Goal: Check status: Check status

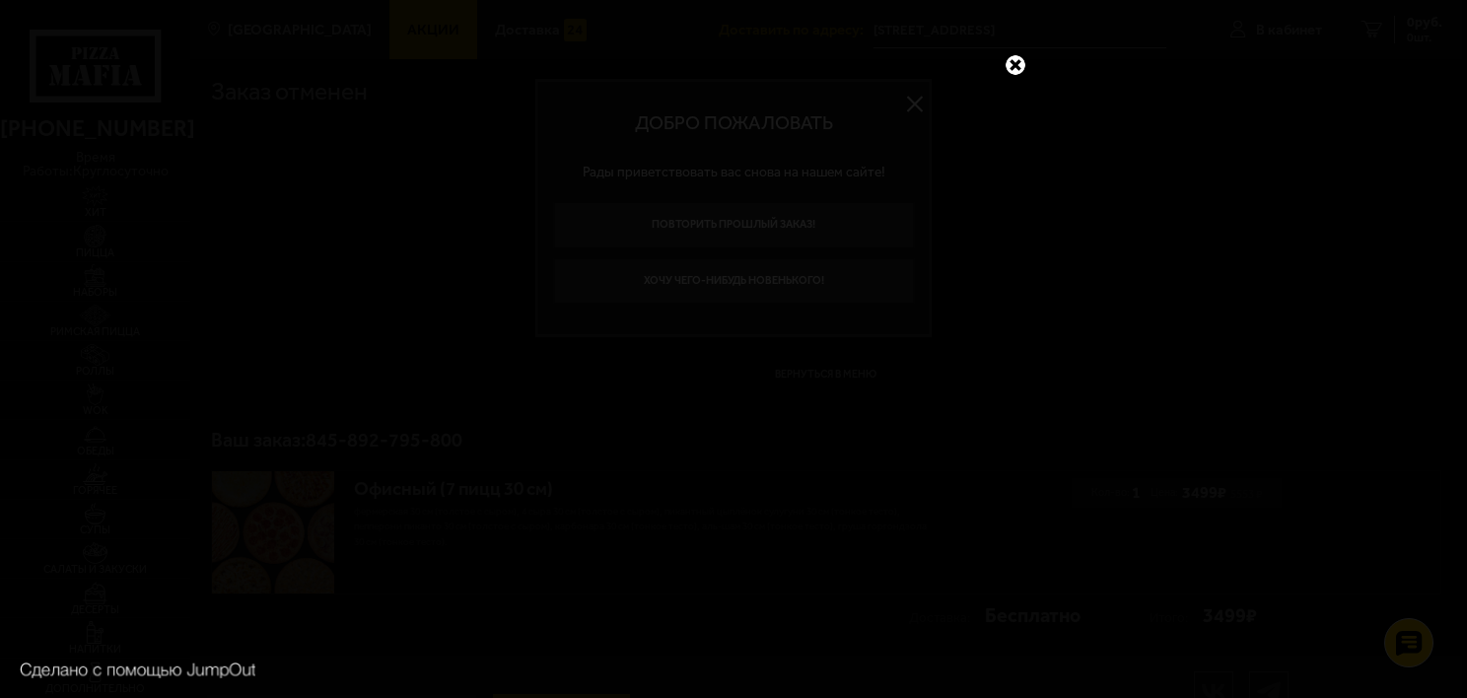
click at [1019, 68] on link at bounding box center [1016, 65] width 26 height 26
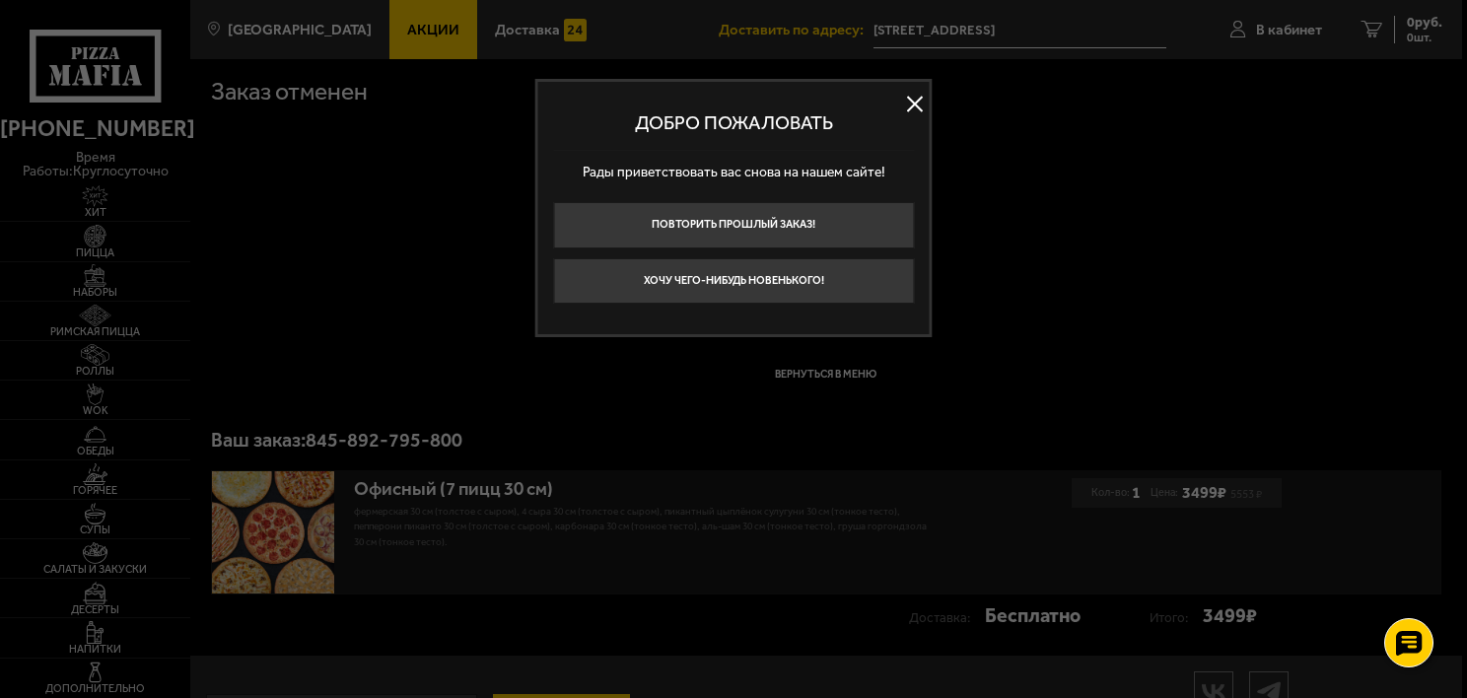
click at [1254, 25] on div at bounding box center [733, 349] width 1467 height 698
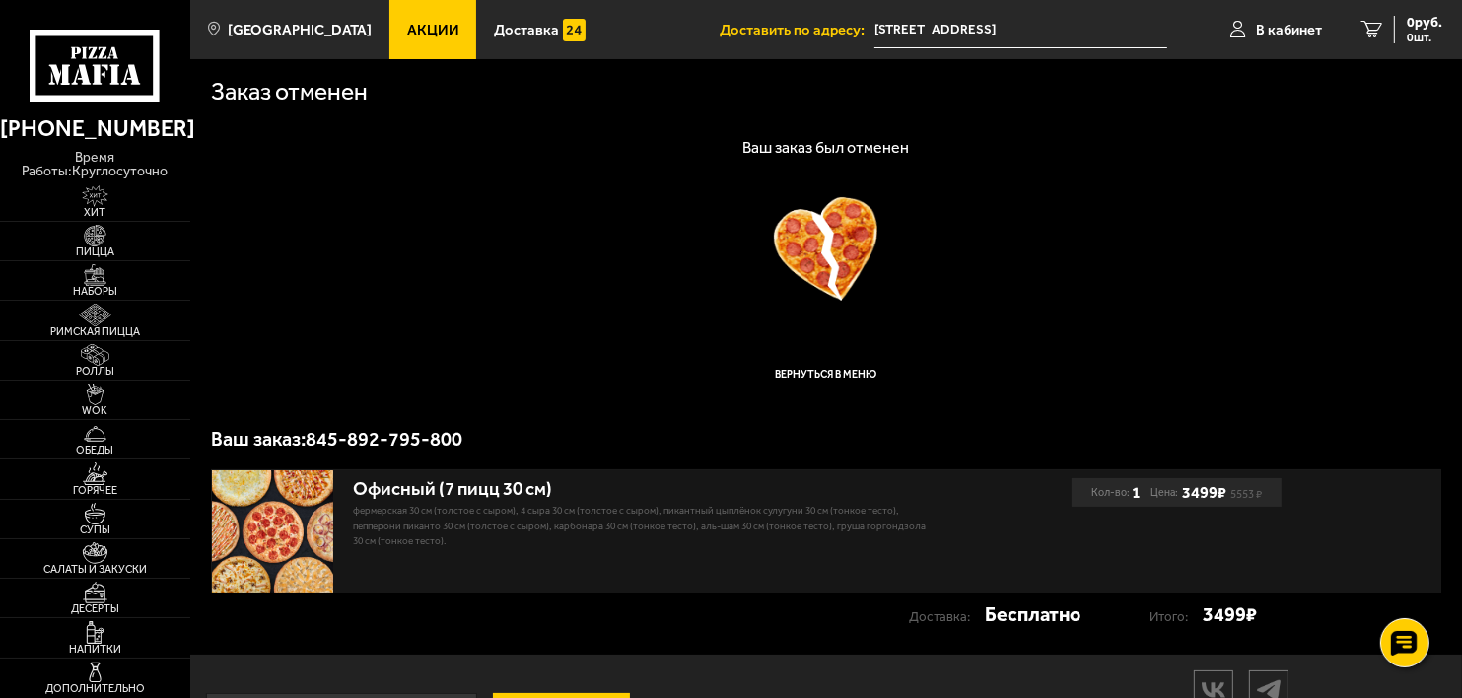
click at [1256, 25] on span "В кабинет" at bounding box center [1289, 30] width 66 height 15
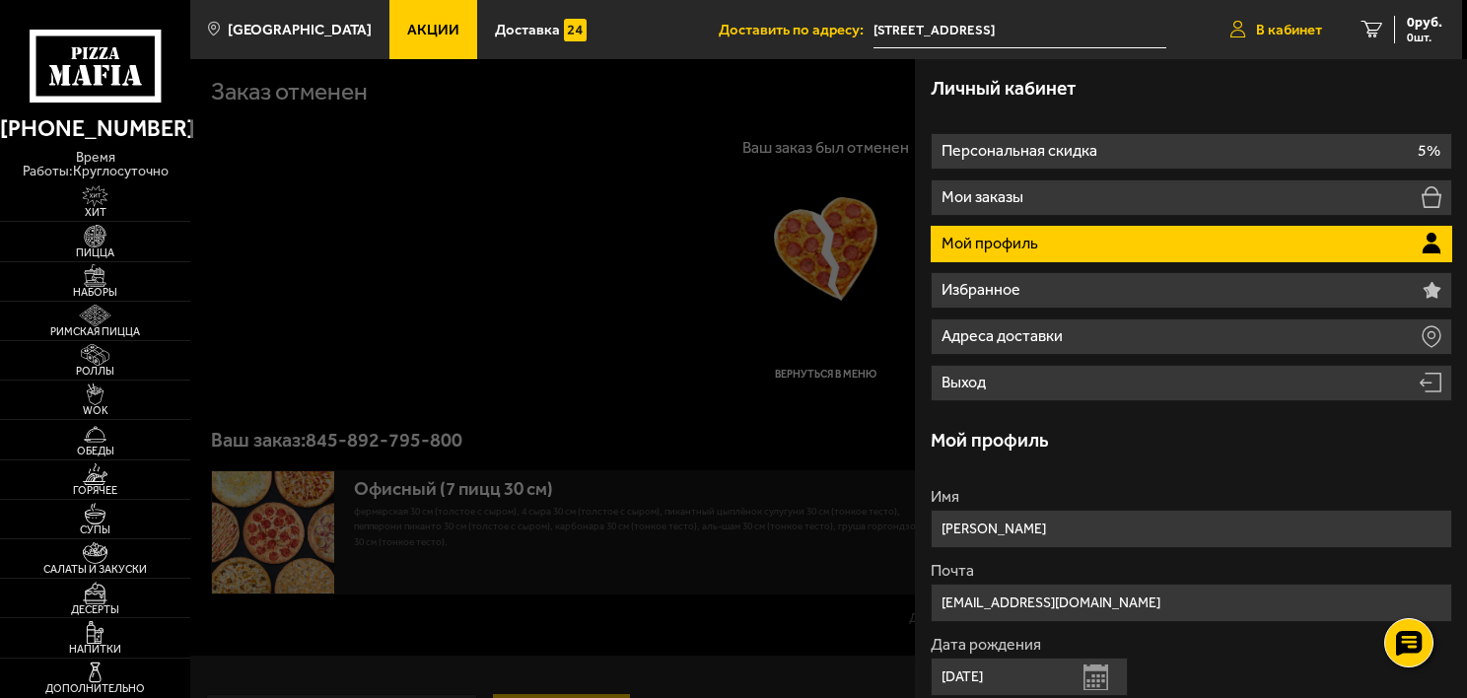
click at [1291, 31] on span "В кабинет" at bounding box center [1289, 30] width 66 height 15
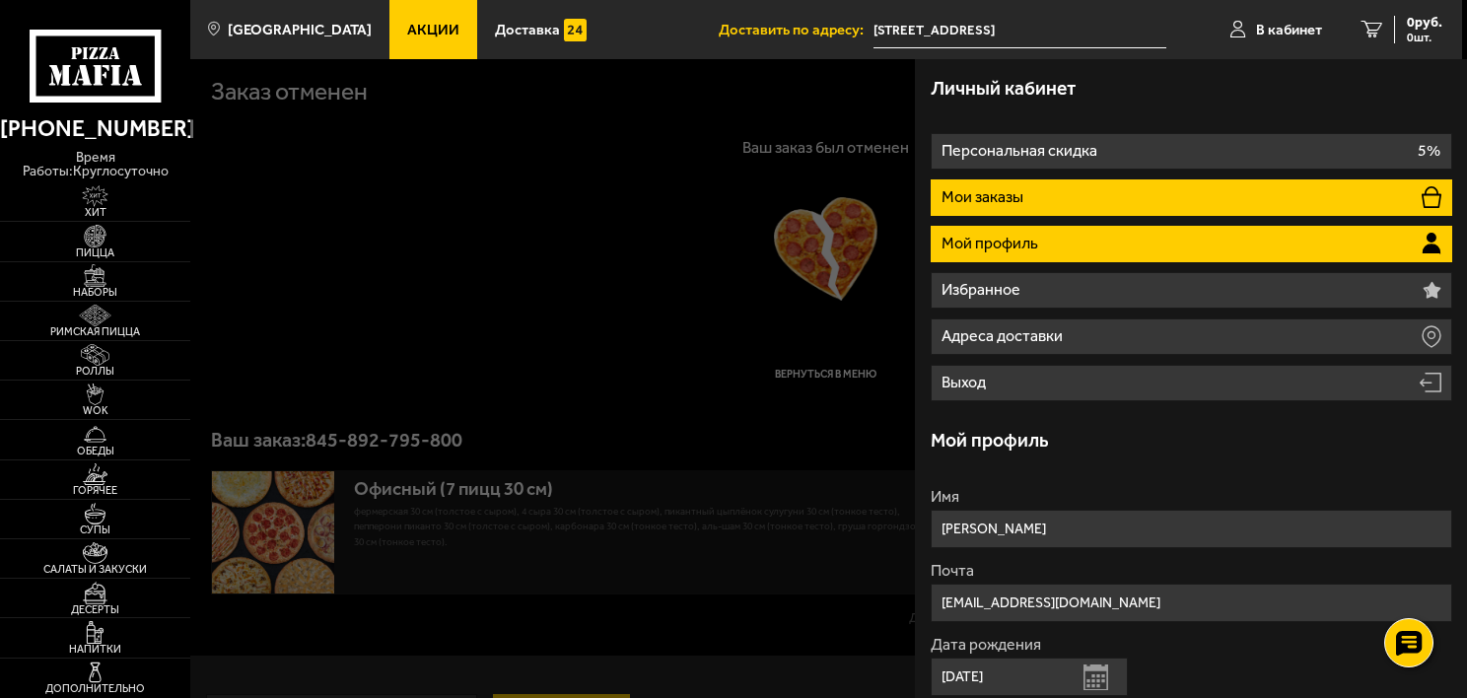
click at [1067, 184] on li "Мои заказы" at bounding box center [1192, 197] width 522 height 36
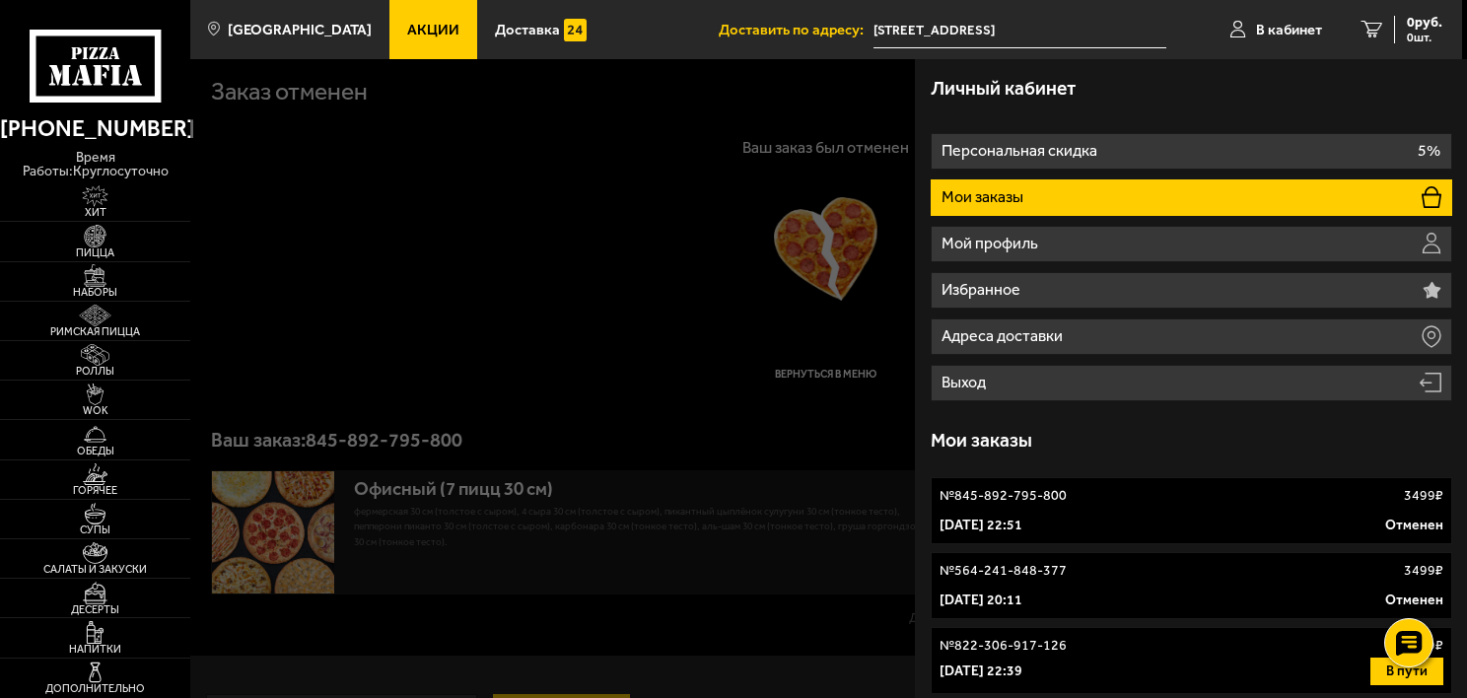
click at [367, 330] on div at bounding box center [923, 408] width 1467 height 698
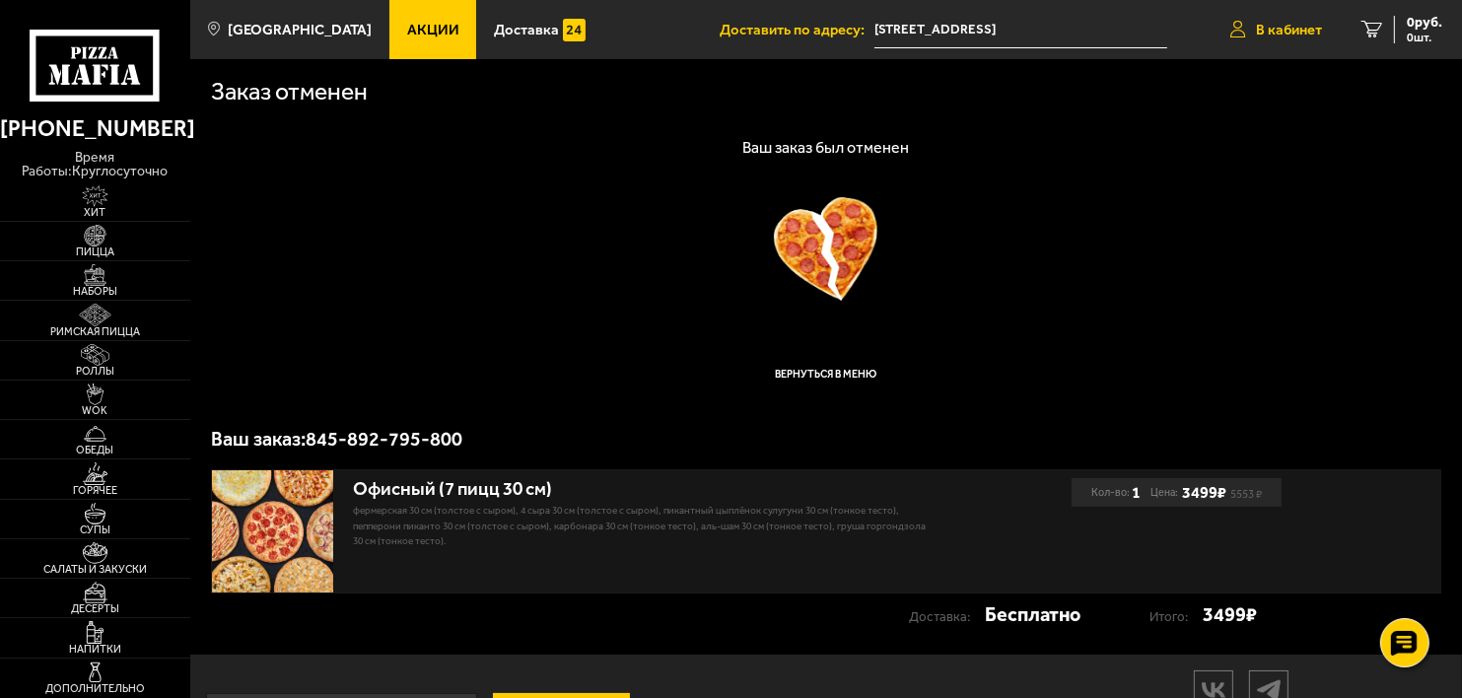
click at [1286, 24] on span "В кабинет" at bounding box center [1289, 30] width 66 height 15
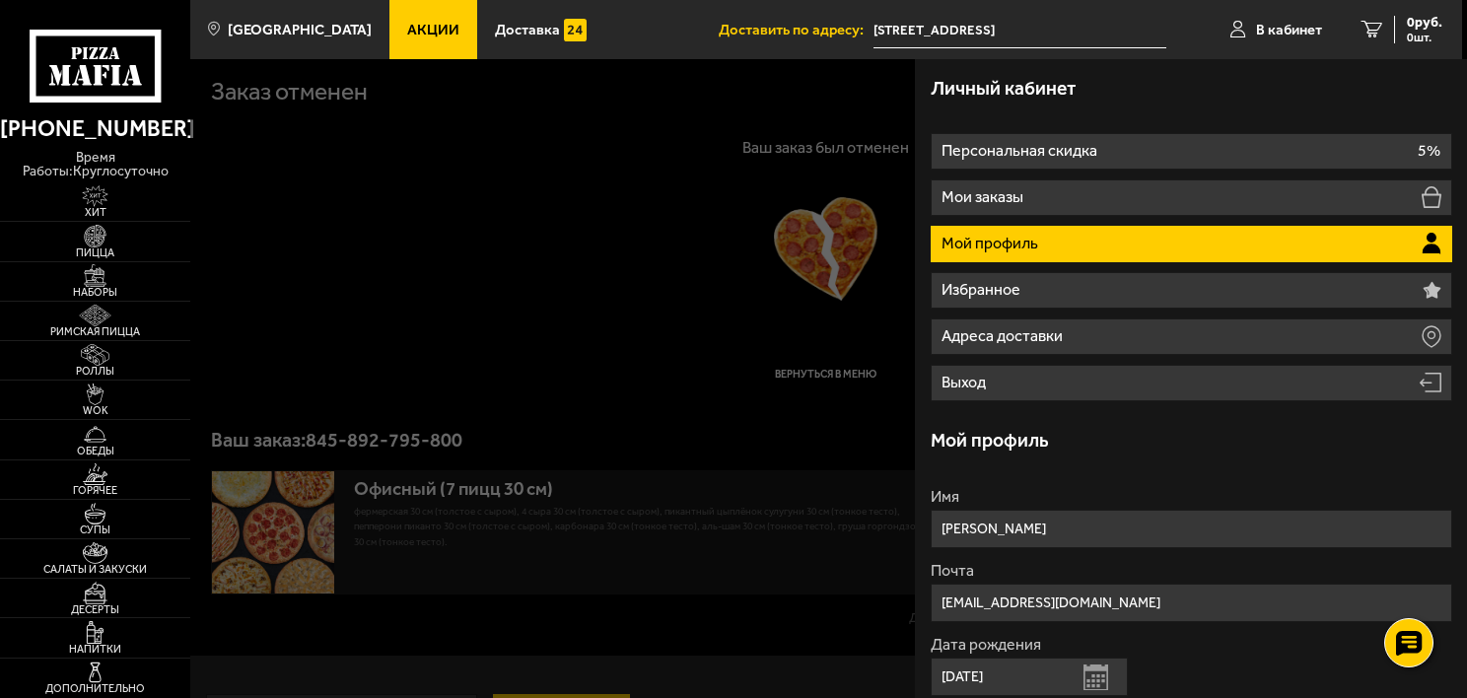
click at [1023, 242] on p "Мой профиль" at bounding box center [992, 244] width 101 height 16
click at [822, 233] on div at bounding box center [923, 408] width 1467 height 698
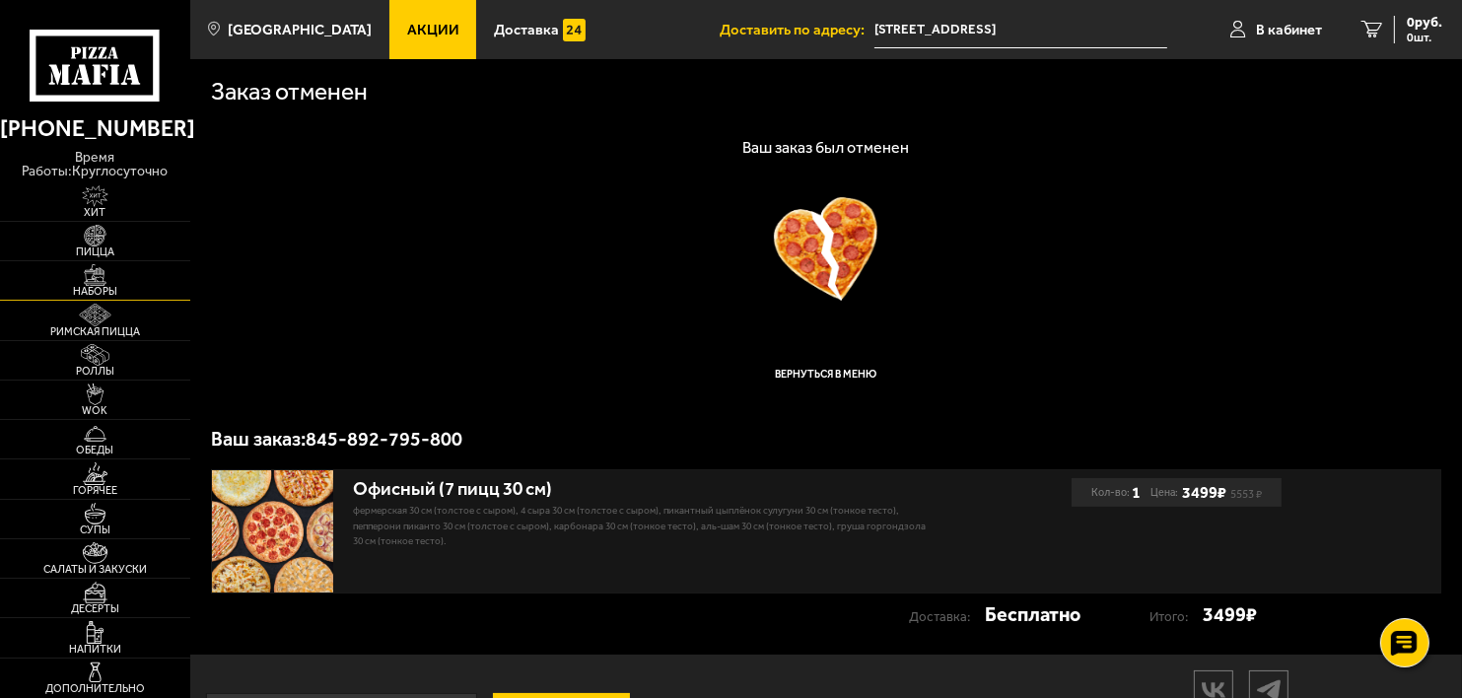
click at [102, 283] on img at bounding box center [95, 275] width 58 height 22
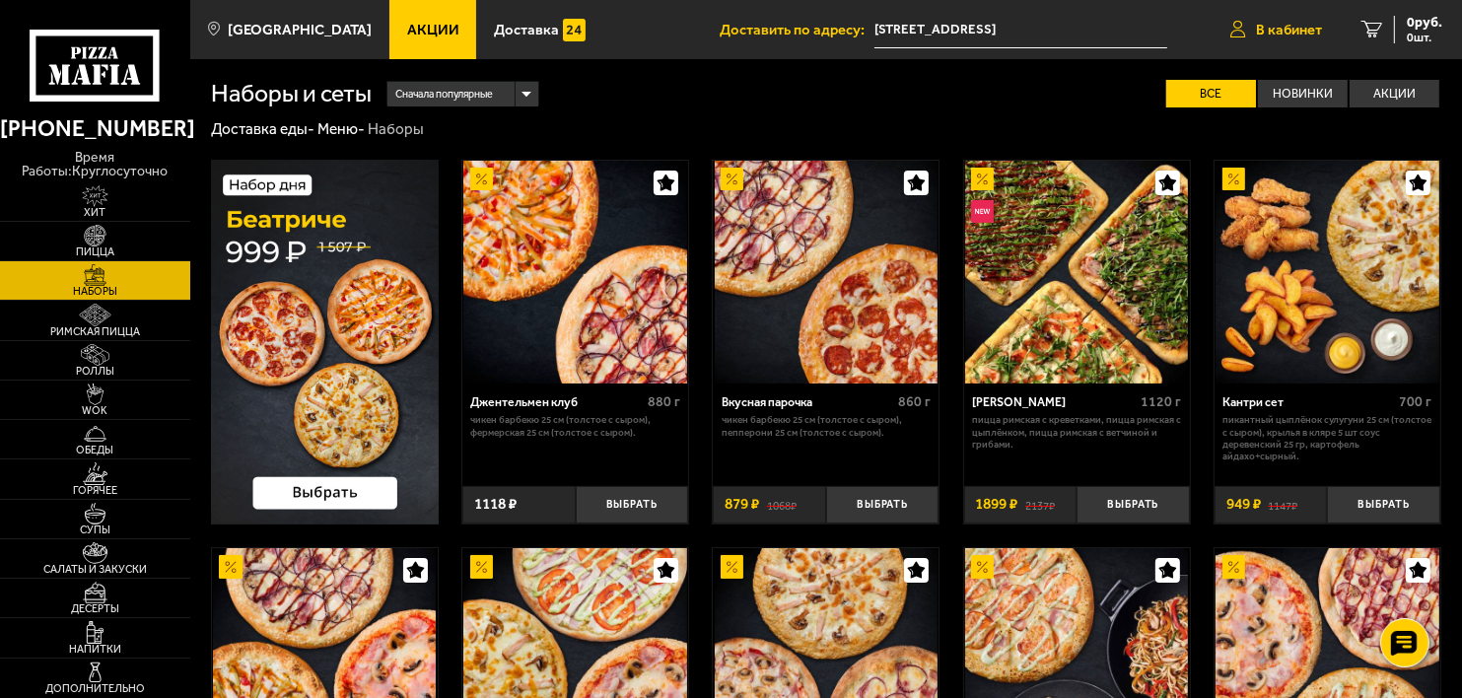
click at [1261, 34] on span "В кабинет" at bounding box center [1289, 30] width 66 height 15
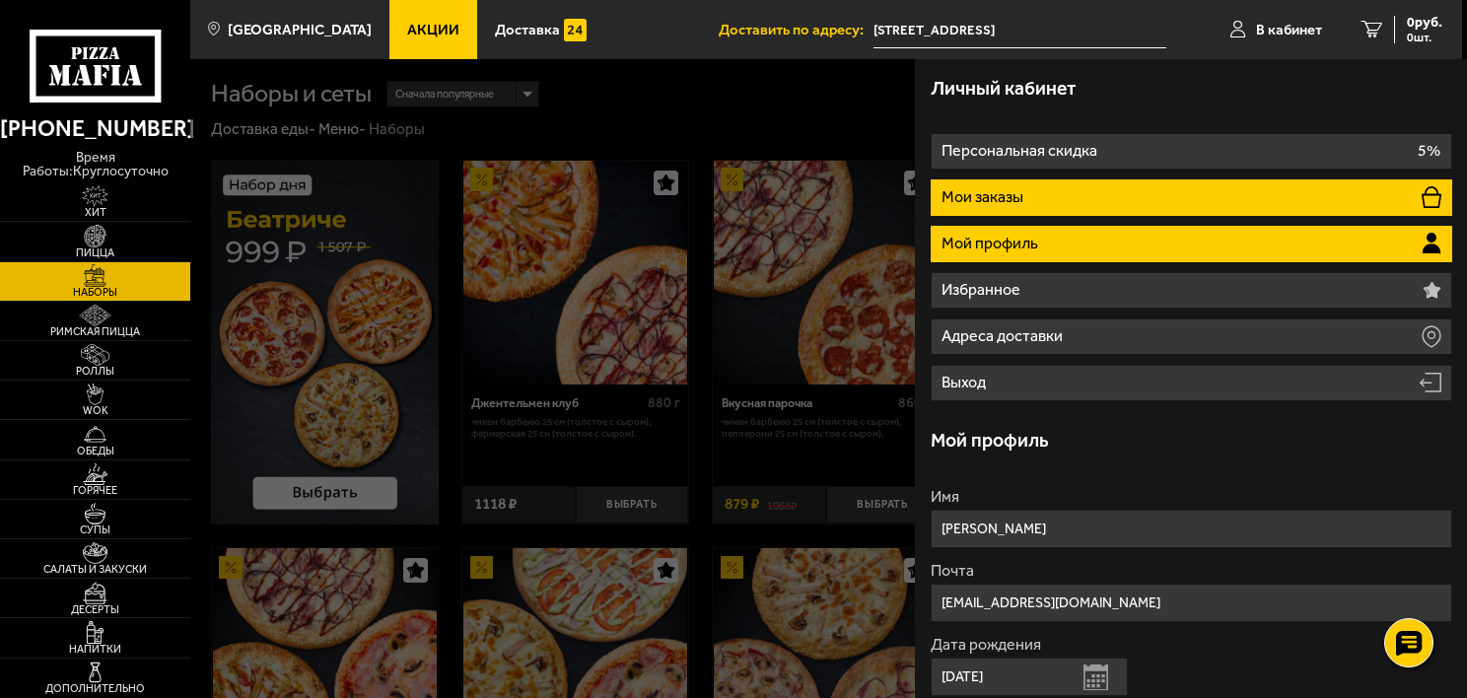
click at [1065, 187] on li "Мои заказы" at bounding box center [1192, 197] width 522 height 36
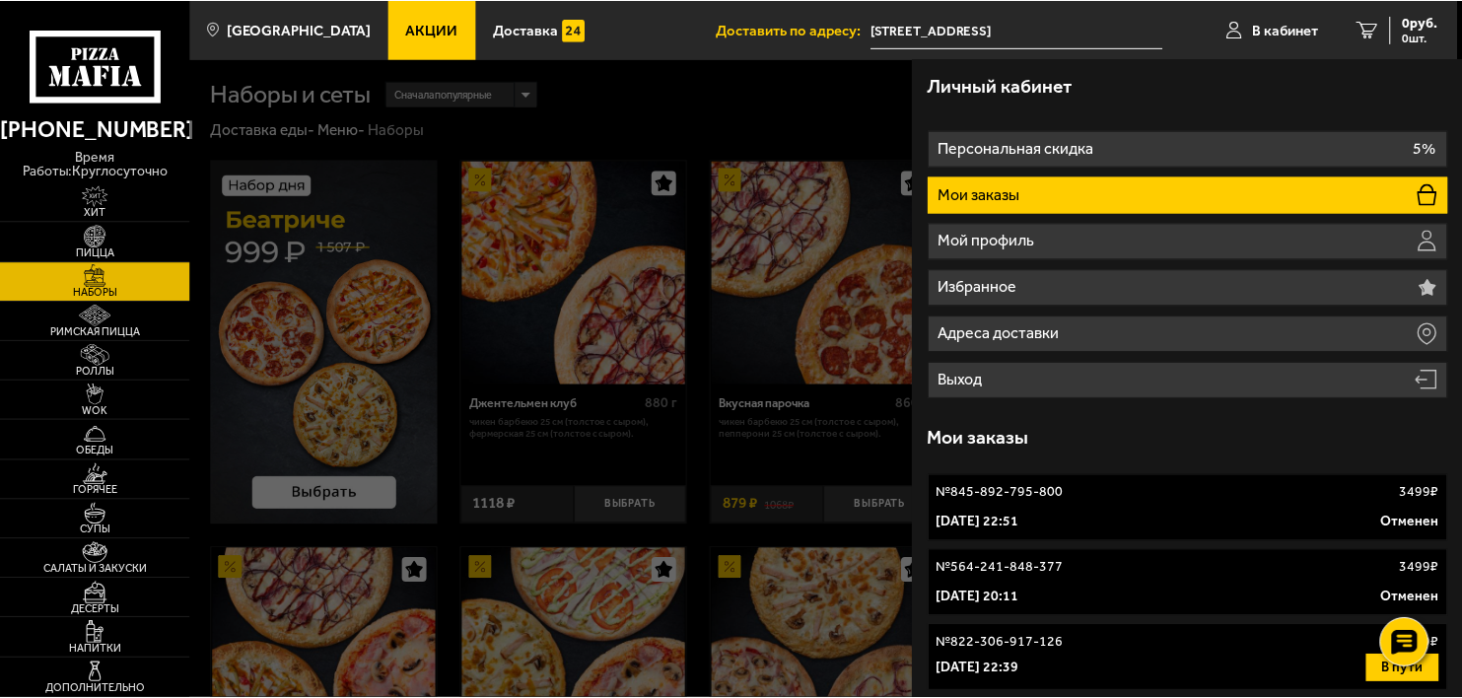
scroll to position [4, 0]
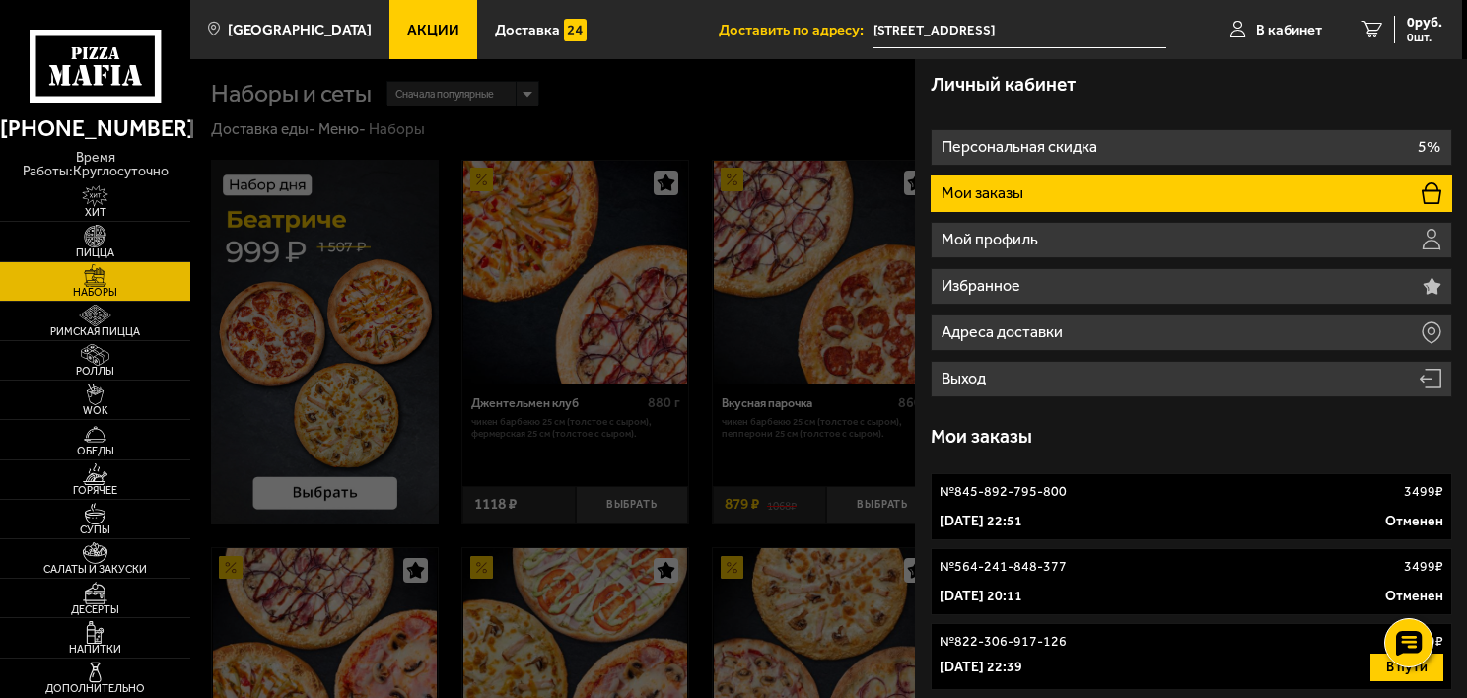
click at [1199, 513] on div "[DATE] 22:51 Отменен" at bounding box center [1192, 522] width 504 height 20
